Goal: Transaction & Acquisition: Purchase product/service

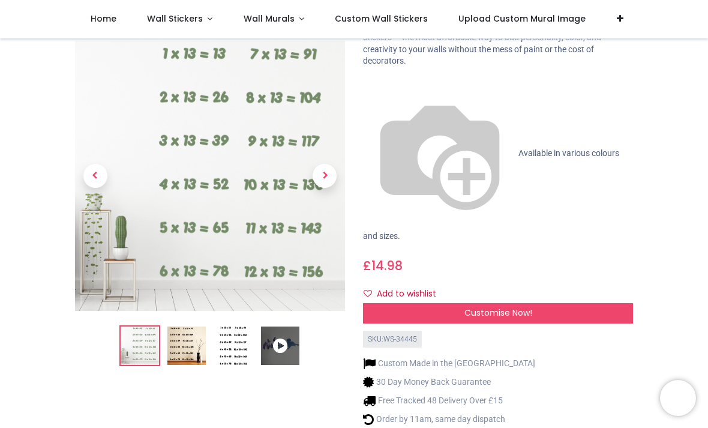
scroll to position [86, 0]
click at [310, 139] on link at bounding box center [325, 176] width 41 height 189
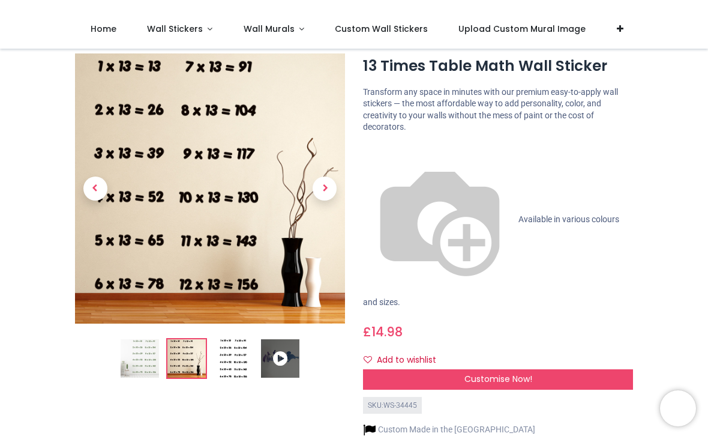
scroll to position [13, 0]
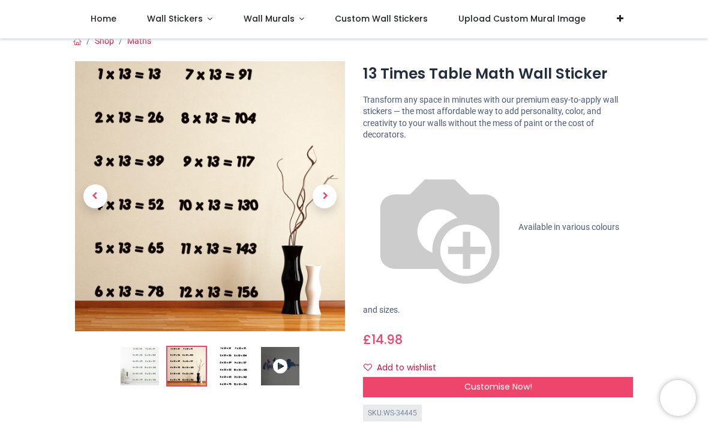
click at [321, 198] on span "Next" at bounding box center [325, 196] width 24 height 24
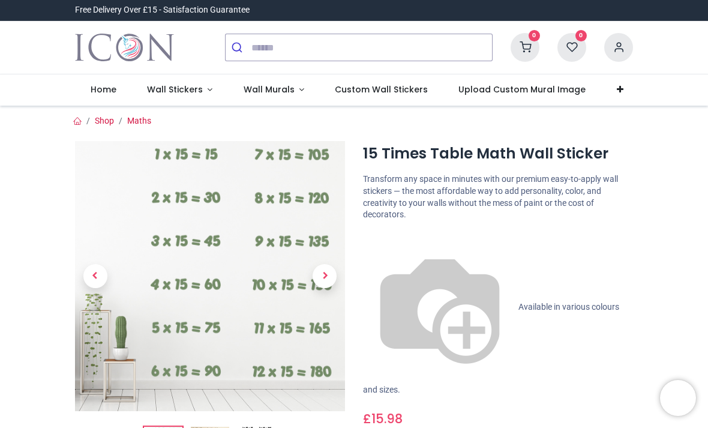
click at [332, 277] on span "Next" at bounding box center [325, 276] width 24 height 24
